Goal: Check status

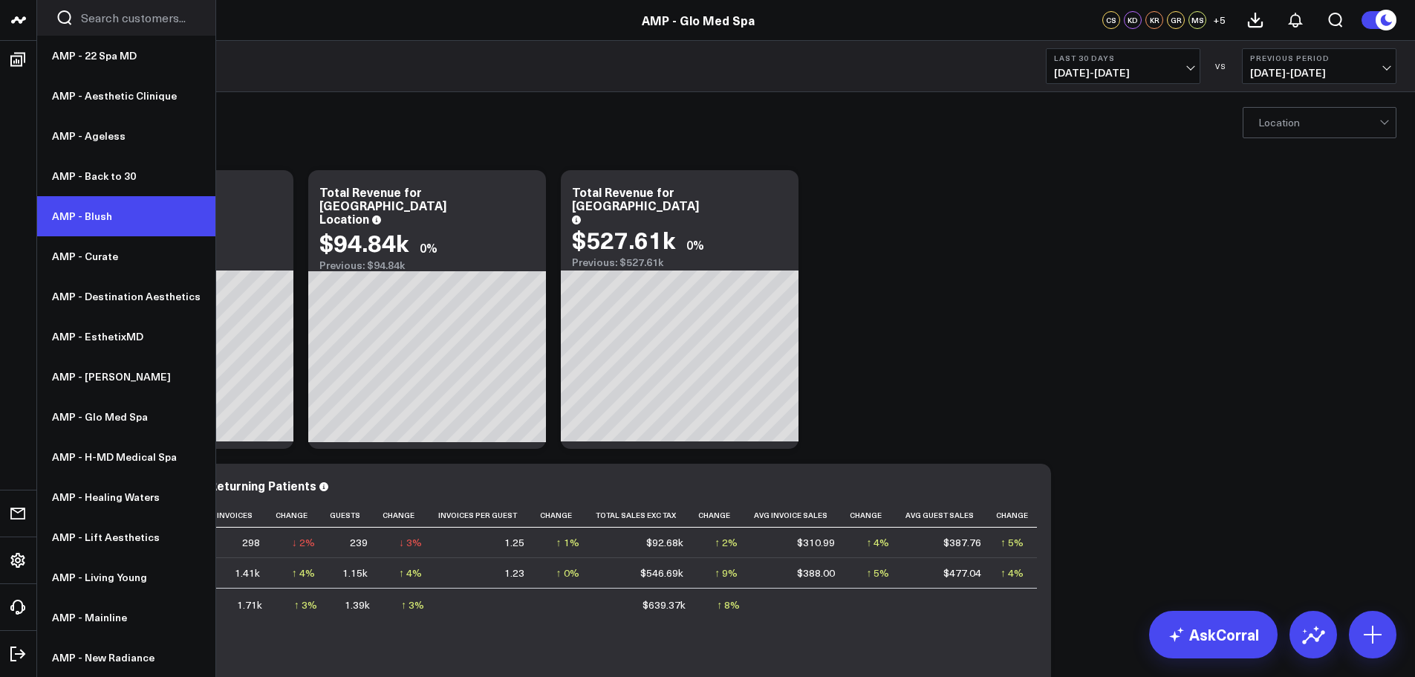
click at [126, 217] on link "AMP - Blush" at bounding box center [126, 216] width 178 height 40
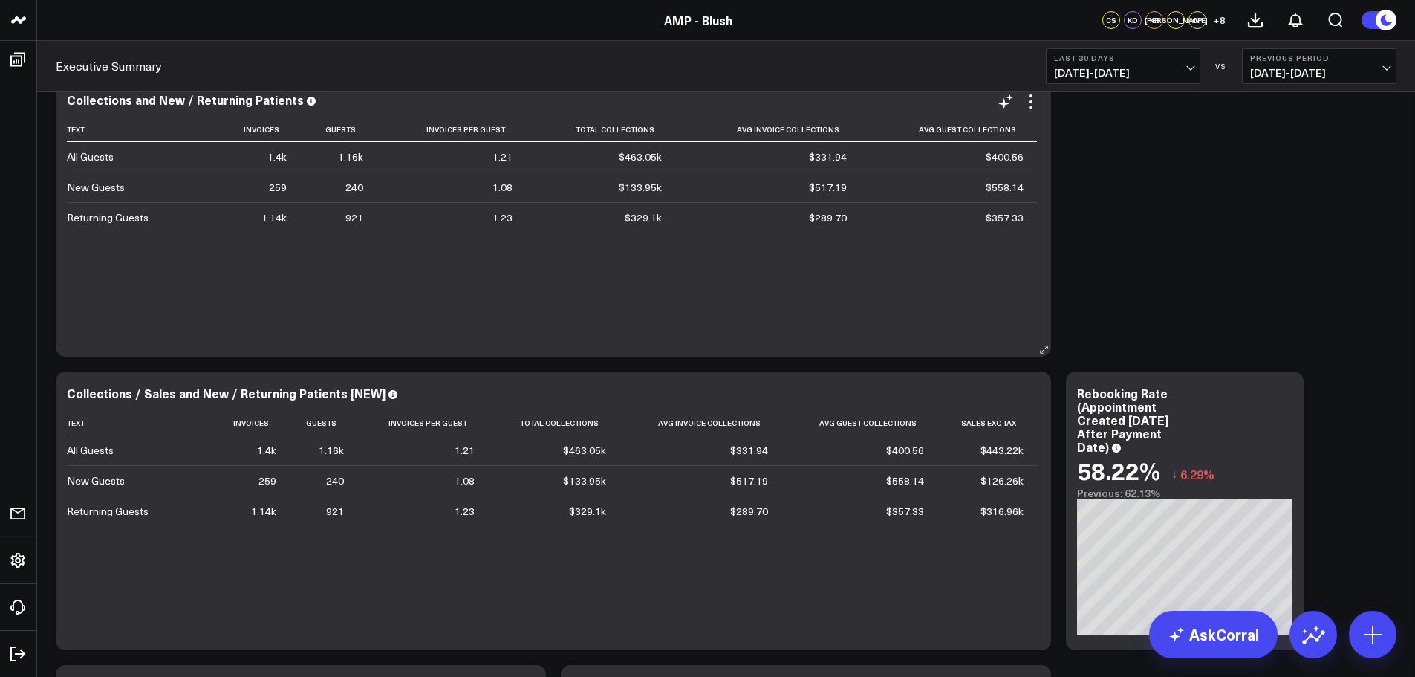
scroll to position [396, 0]
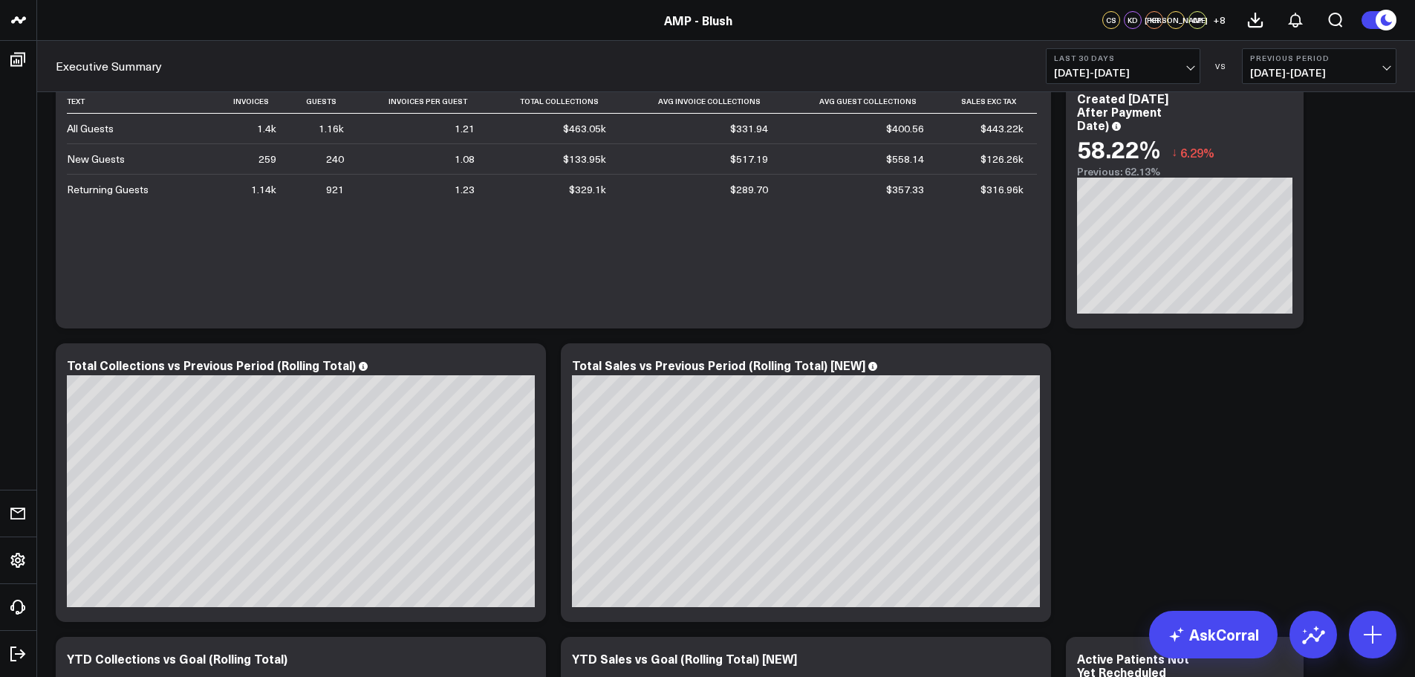
click at [1185, 74] on span "[DATE] - [DATE]" at bounding box center [1123, 73] width 138 height 12
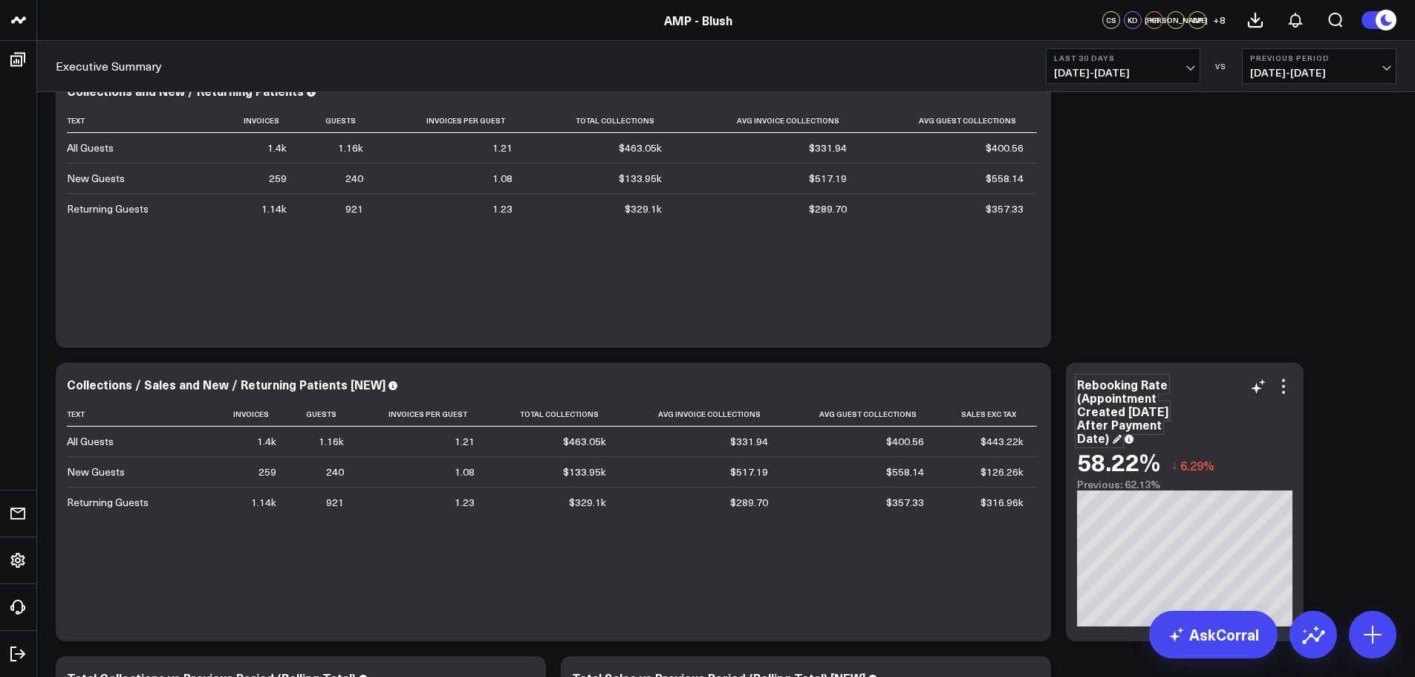
scroll to position [0, 0]
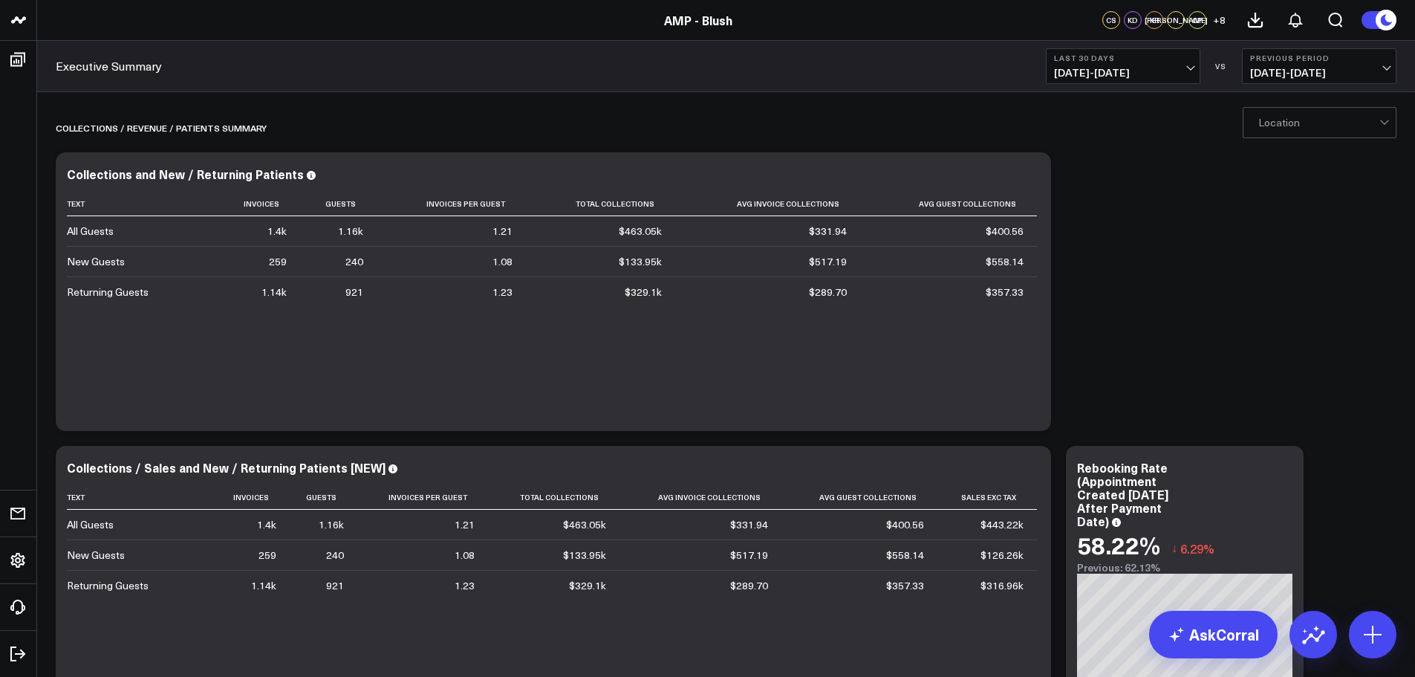
drag, startPoint x: 1058, startPoint y: 489, endPoint x: 1047, endPoint y: 434, distance: 56.8
